Goal: Find specific page/section: Find specific page/section

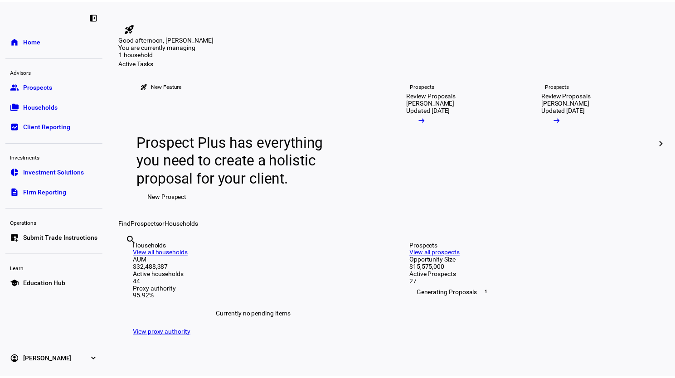
scroll to position [111, 0]
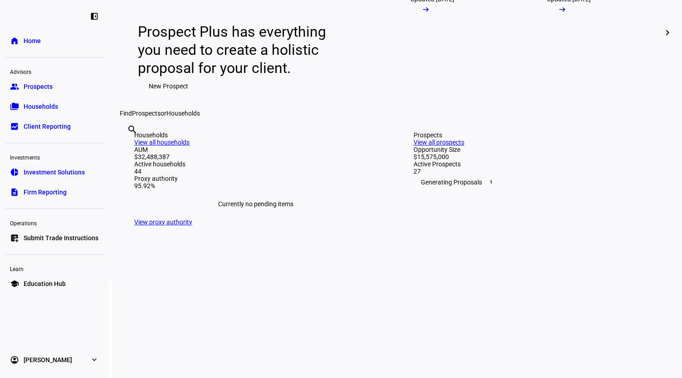
click at [134, 167] on div "search clear" at bounding box center [127, 142] width 15 height 50
click at [129, 147] on input "text" at bounding box center [128, 141] width 2 height 11
type input "[PERSON_NAME]"
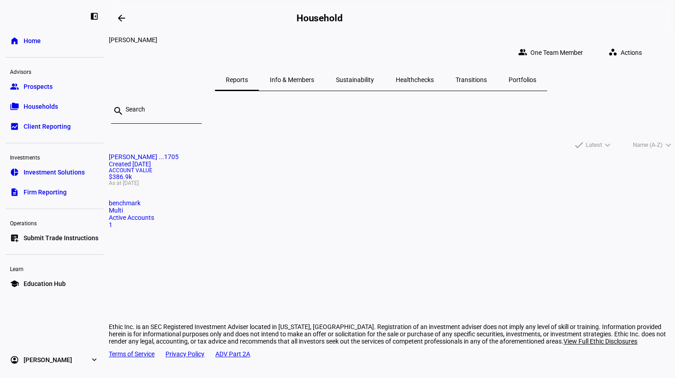
scroll to position [5, 0]
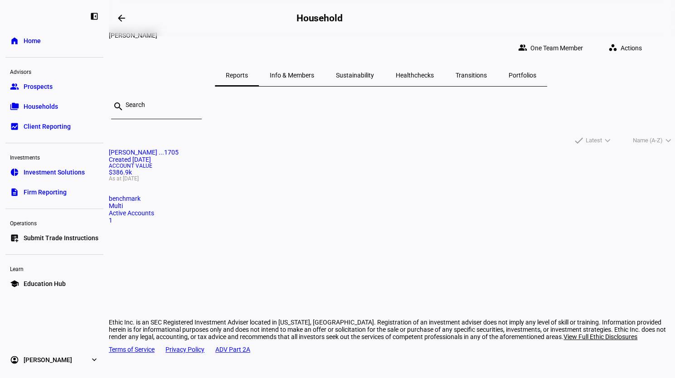
click at [210, 179] on mat-card "[PERSON_NAME] ...1705 Created [DATE] Account Value $386.9k As at [DATE] benchma…" at bounding box center [392, 186] width 566 height 75
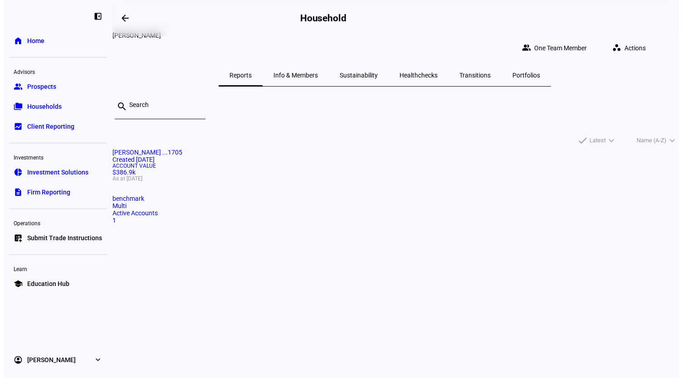
scroll to position [0, 0]
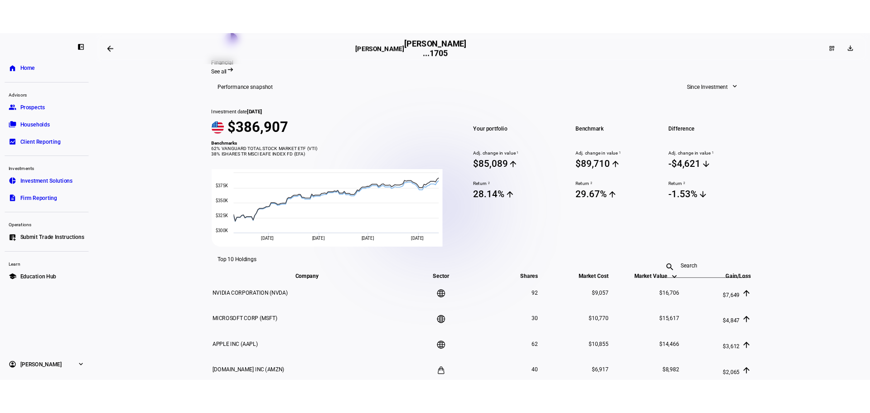
scroll to position [297, 0]
